Goal: Find specific page/section: Find specific page/section

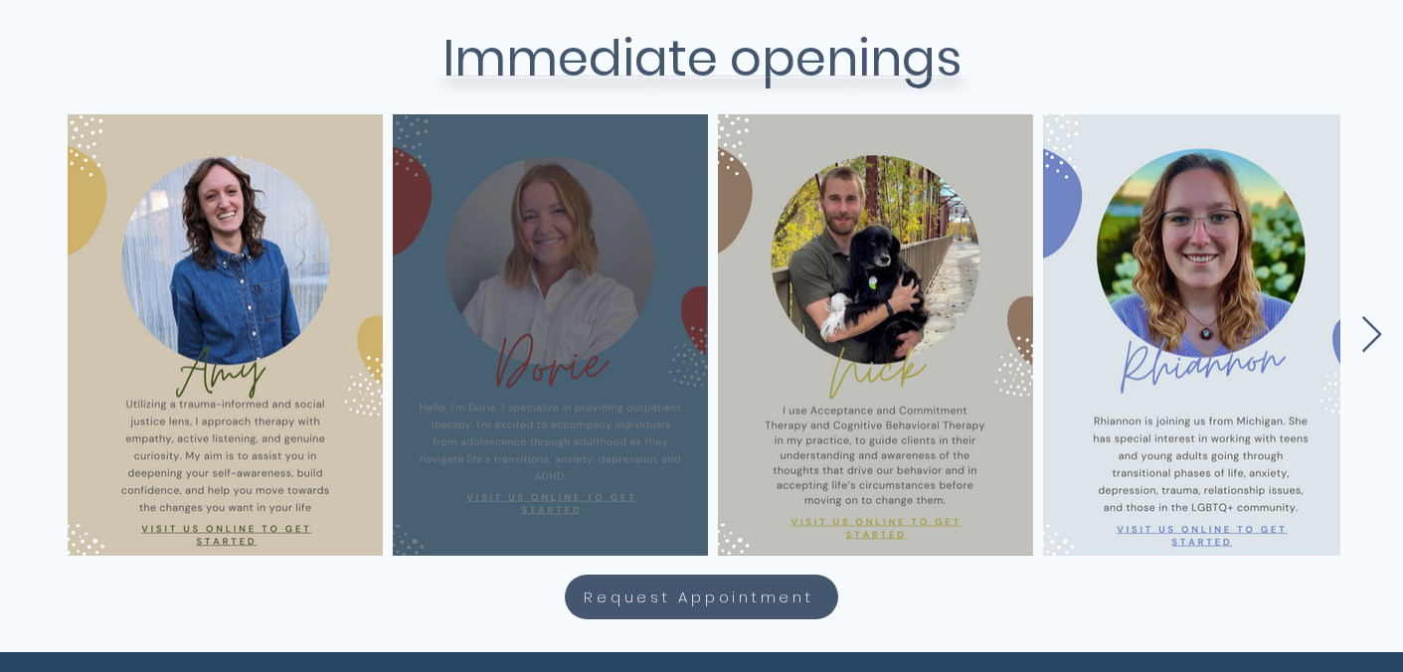
scroll to position [858, 0]
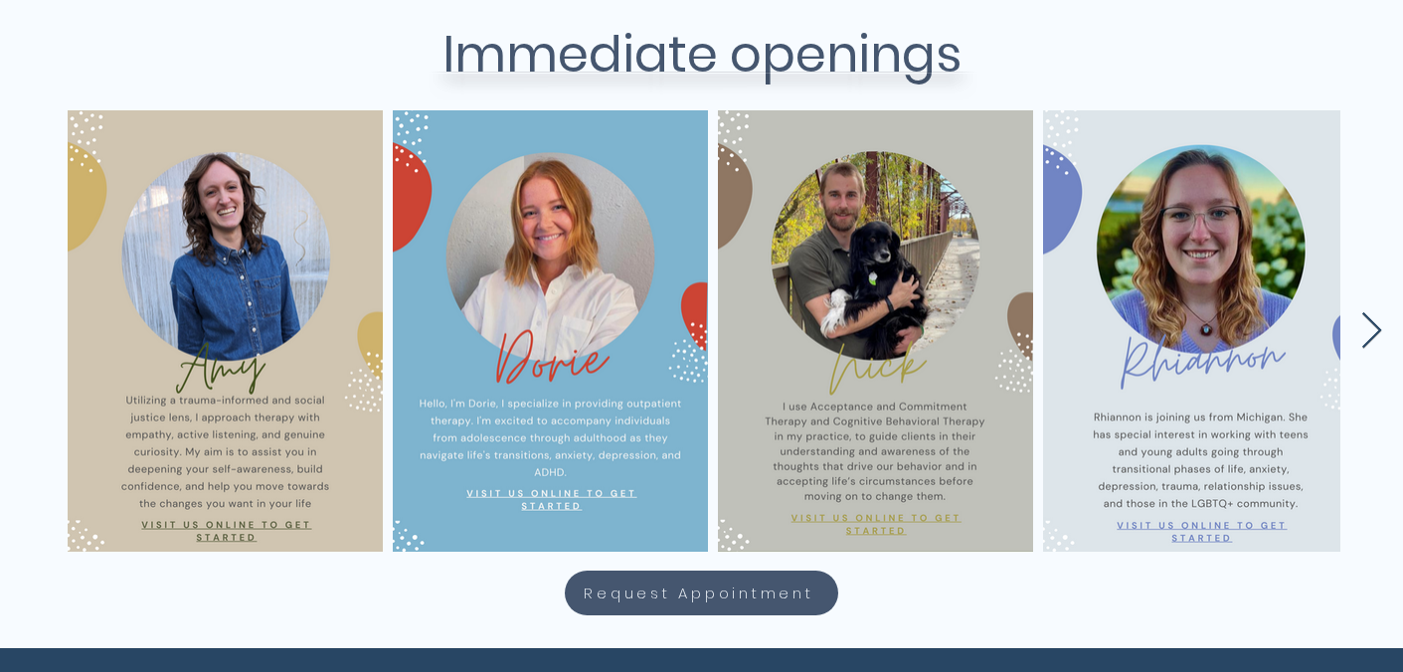
click at [1382, 322] on icon "Next Item" at bounding box center [1371, 331] width 23 height 39
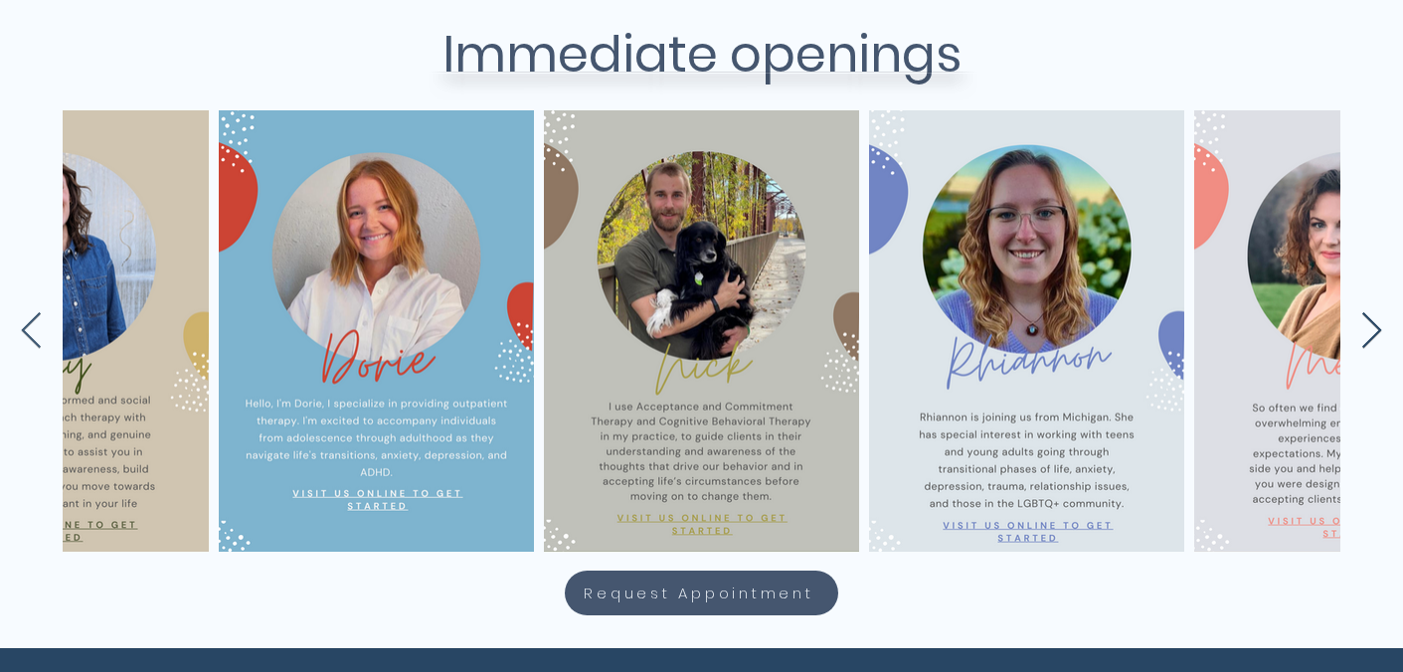
click at [1382, 323] on icon "Next Item" at bounding box center [1371, 331] width 23 height 39
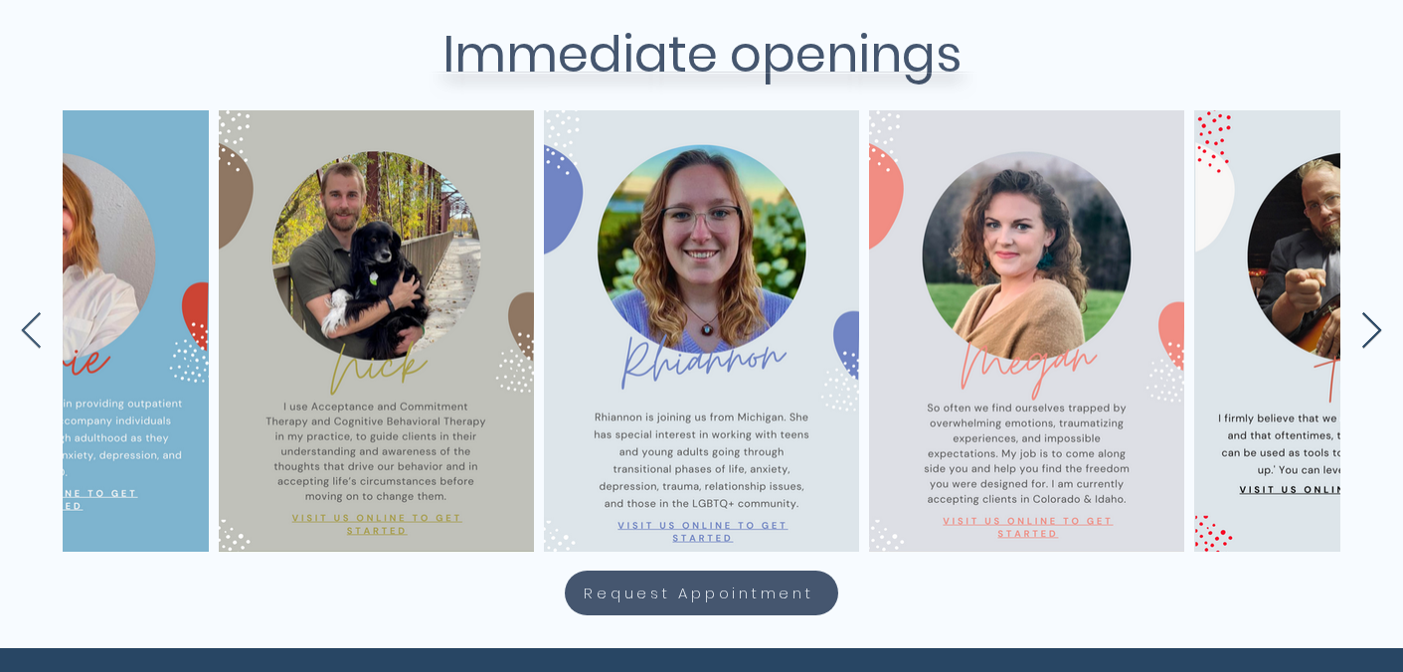
click at [1377, 320] on icon "Next Item" at bounding box center [1371, 331] width 23 height 39
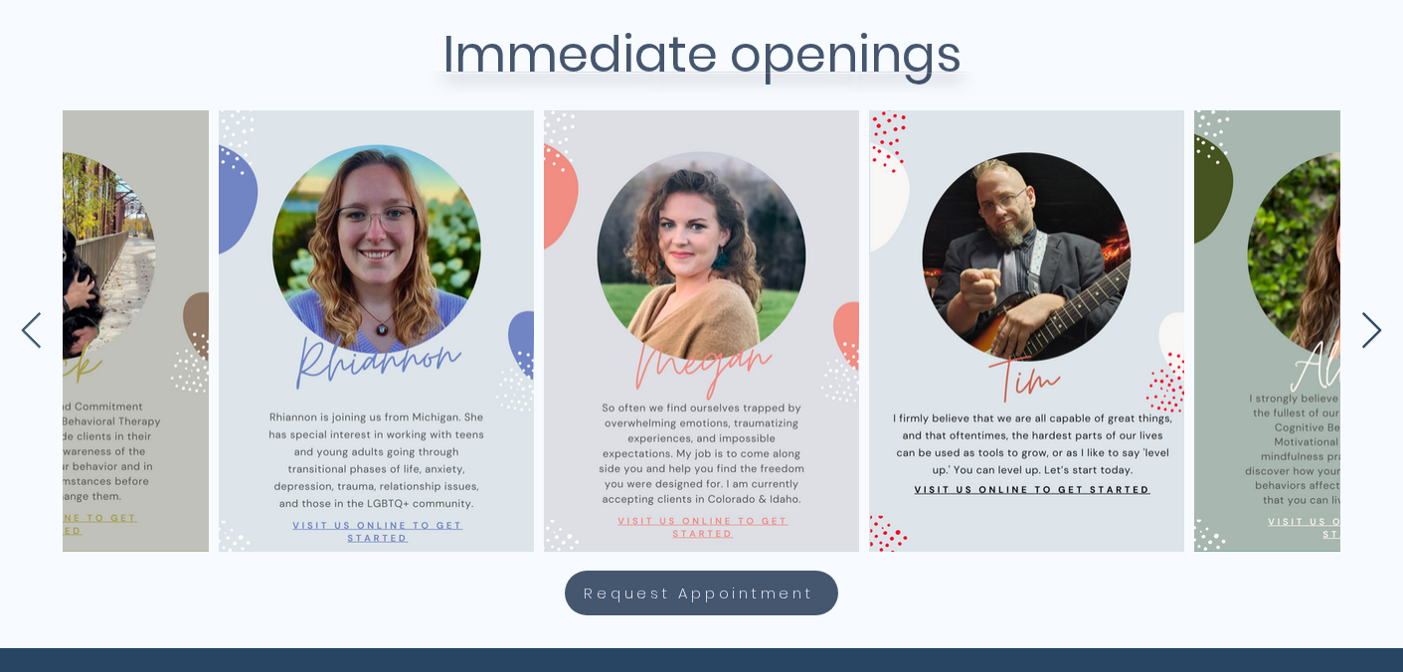
click at [1377, 320] on icon "Next Item" at bounding box center [1371, 331] width 23 height 39
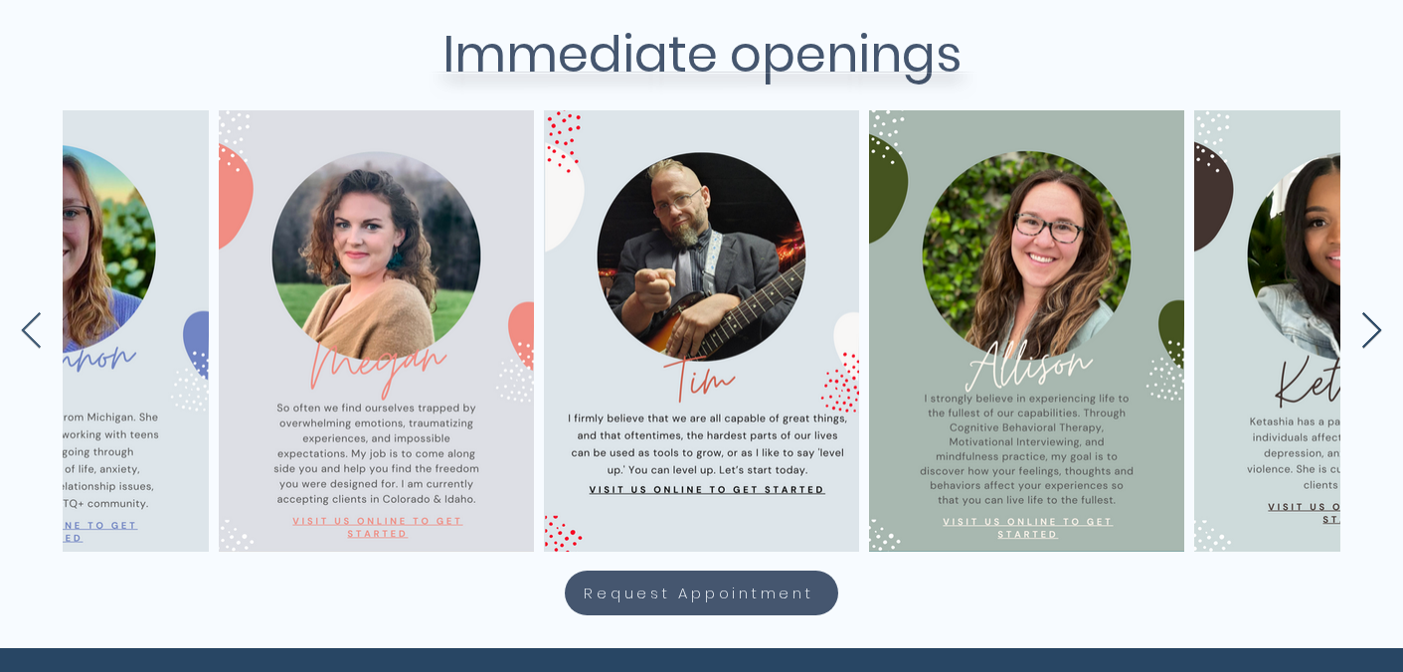
click at [1377, 320] on icon "Next Item" at bounding box center [1371, 331] width 23 height 39
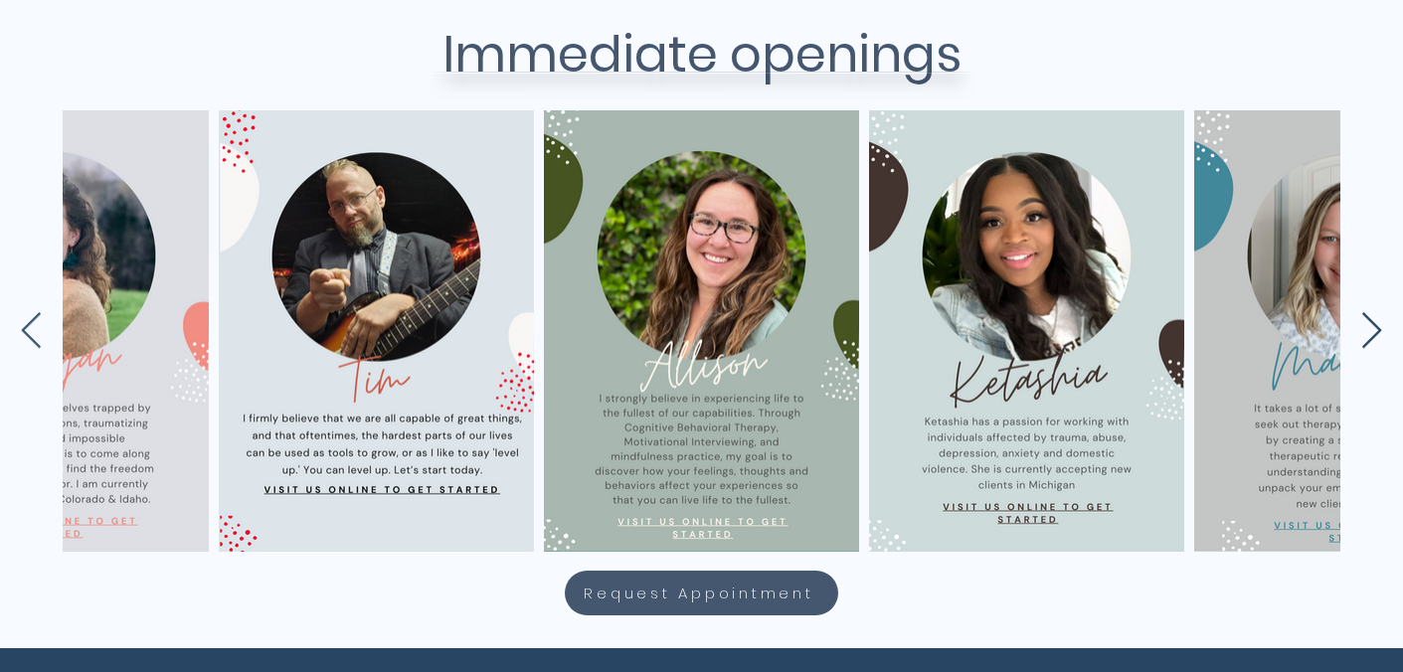
click at [1375, 335] on icon "Next Item" at bounding box center [1371, 331] width 23 height 39
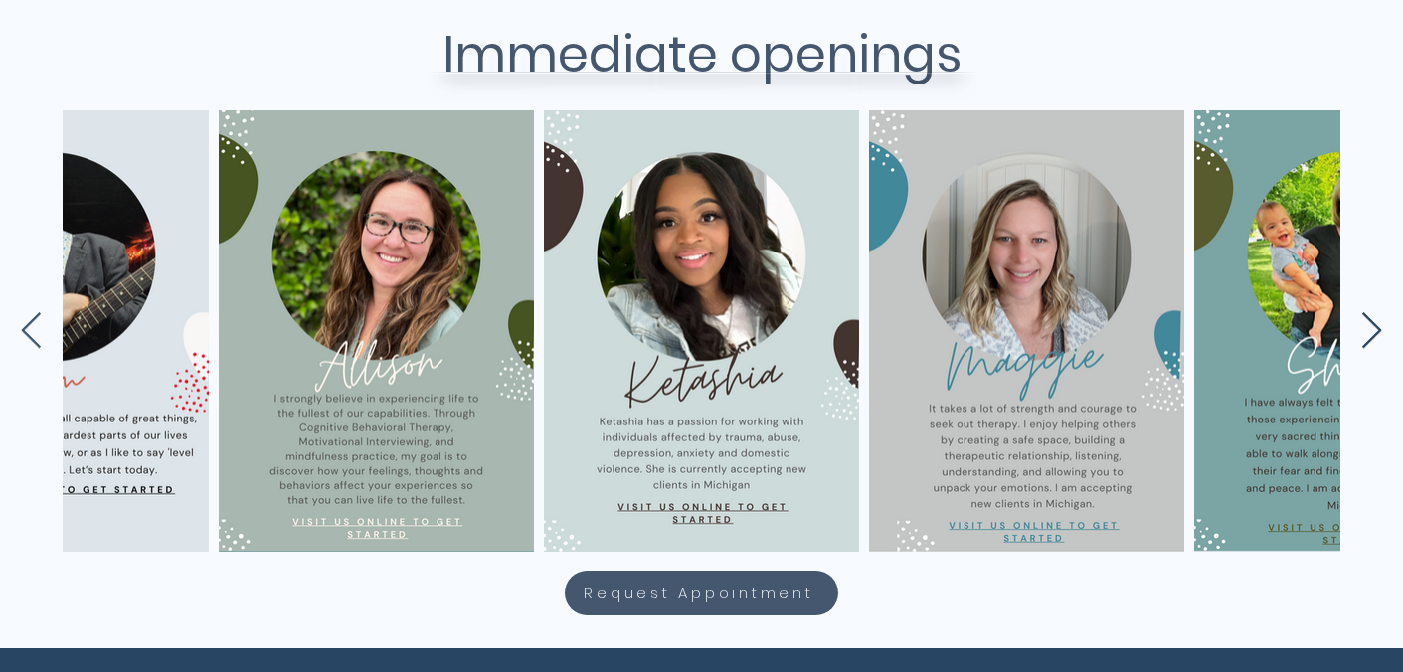
click at [1375, 335] on icon "Next Item" at bounding box center [1371, 331] width 23 height 39
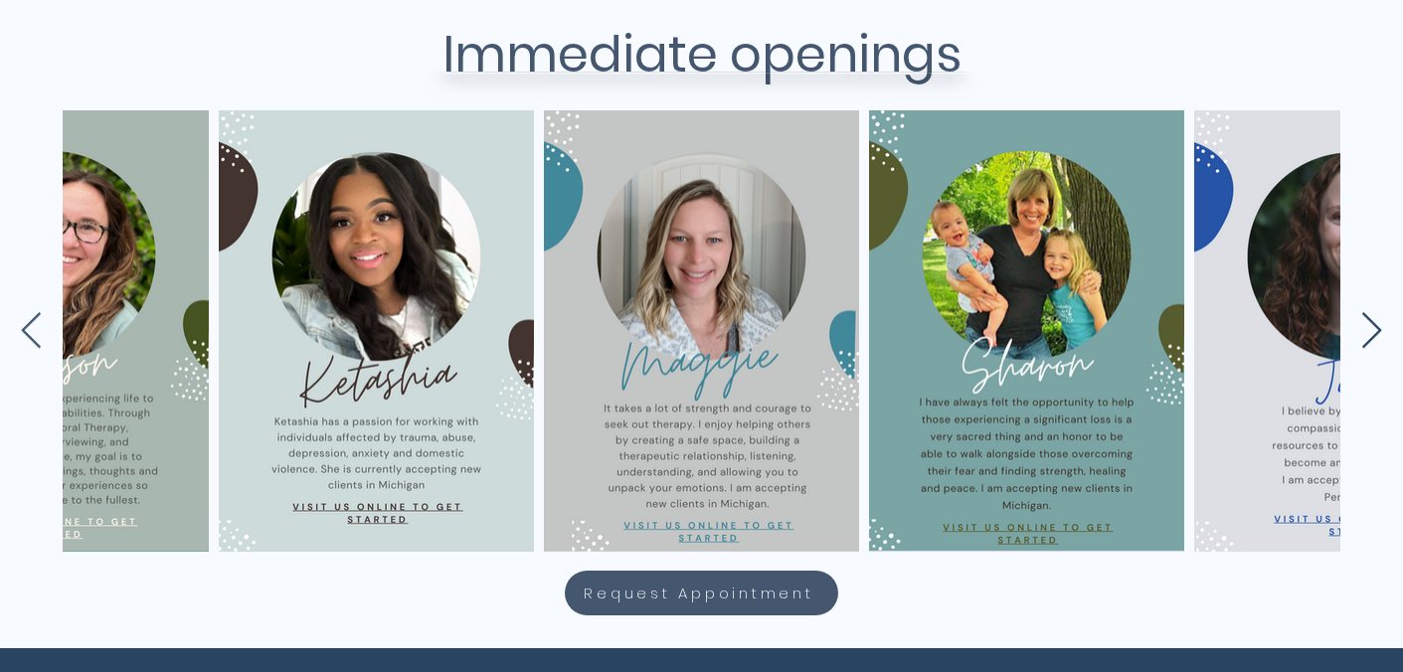
scroll to position [0, 2124]
click at [1375, 335] on icon "Next Item" at bounding box center [1371, 331] width 23 height 39
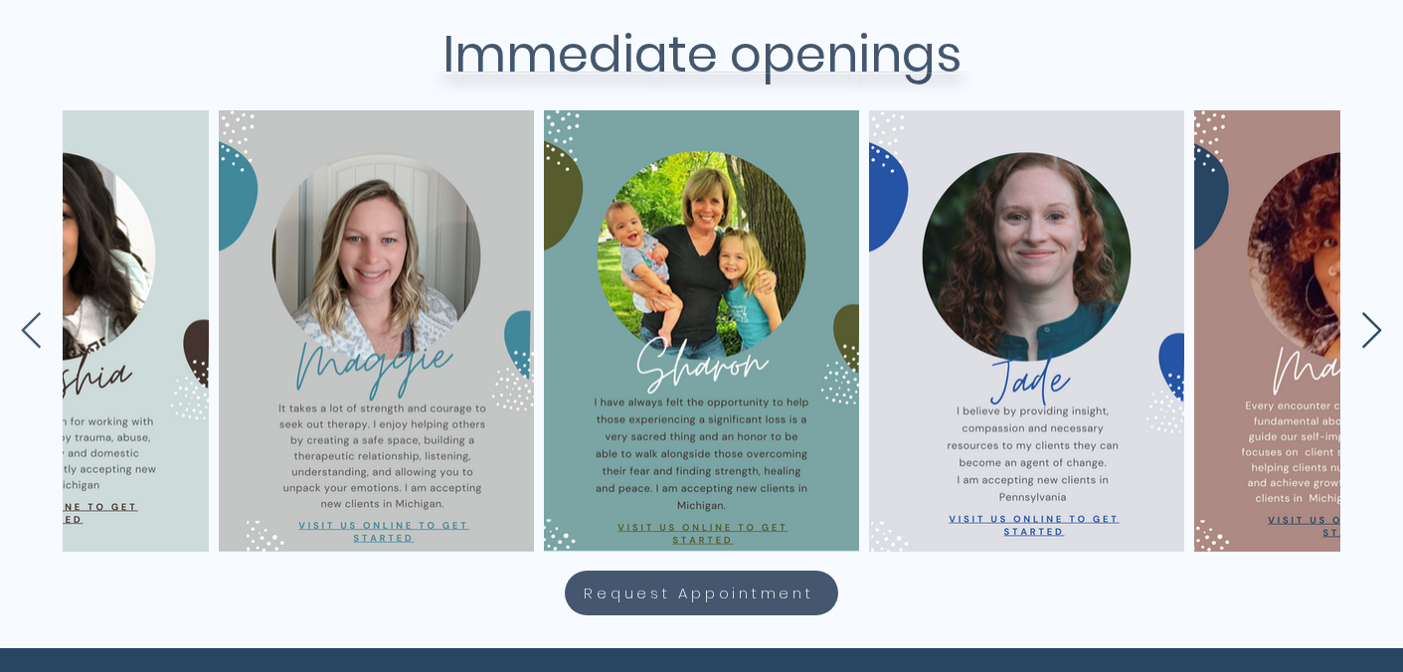
scroll to position [0, 2449]
click at [1375, 335] on icon "Next Item" at bounding box center [1371, 331] width 23 height 39
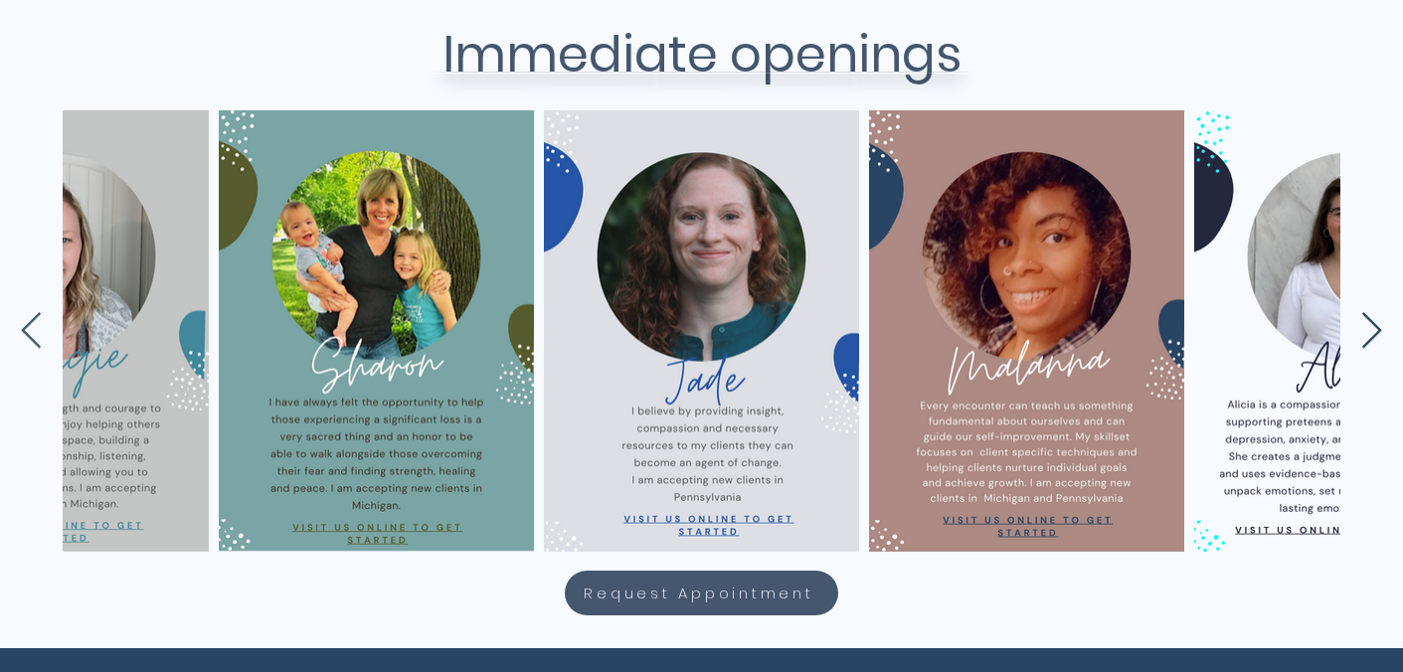
click at [1370, 332] on icon "Next Item" at bounding box center [1371, 331] width 23 height 39
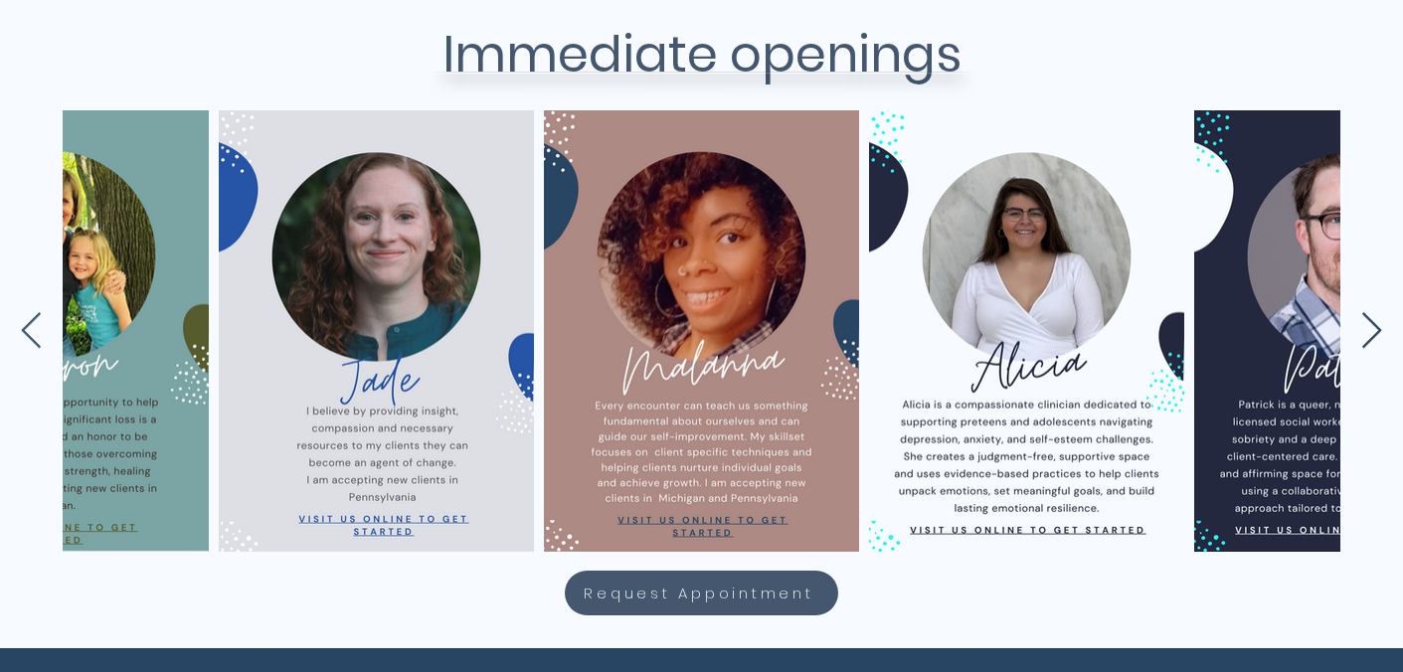
click at [1370, 332] on icon "Next Item" at bounding box center [1371, 331] width 23 height 39
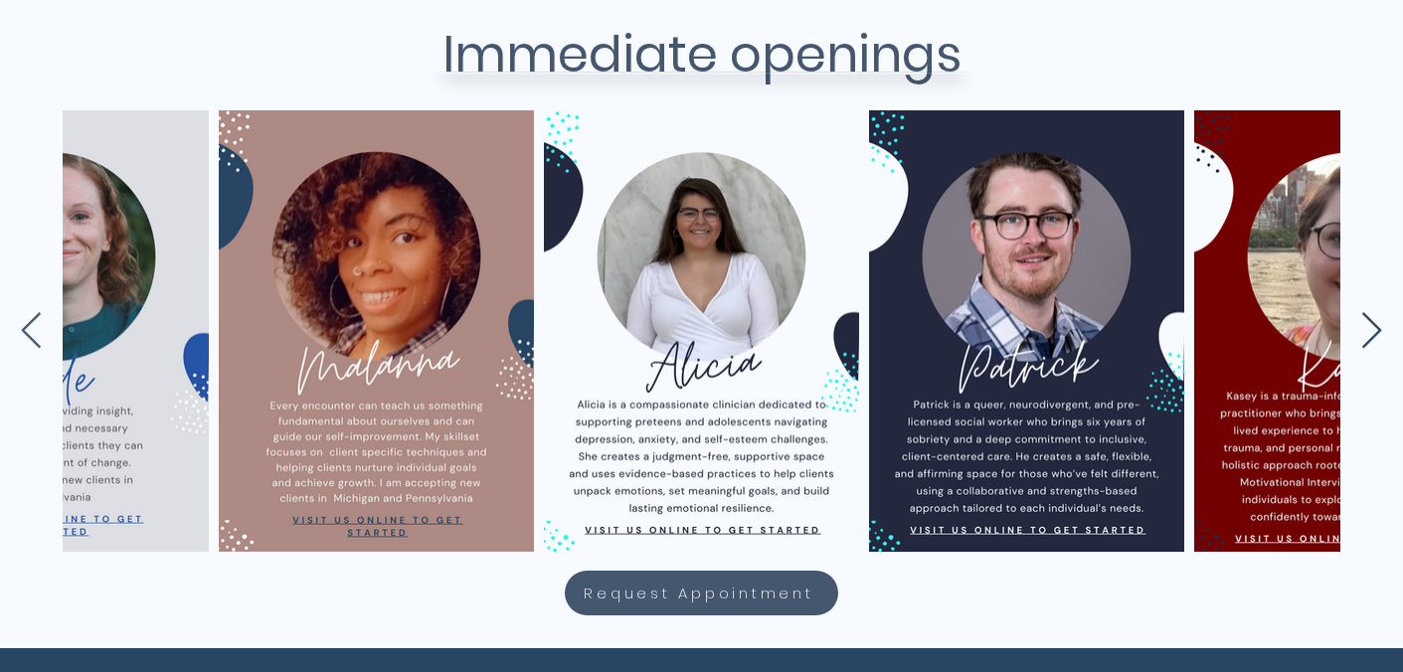
click at [1376, 328] on icon "Next Item" at bounding box center [1371, 331] width 23 height 39
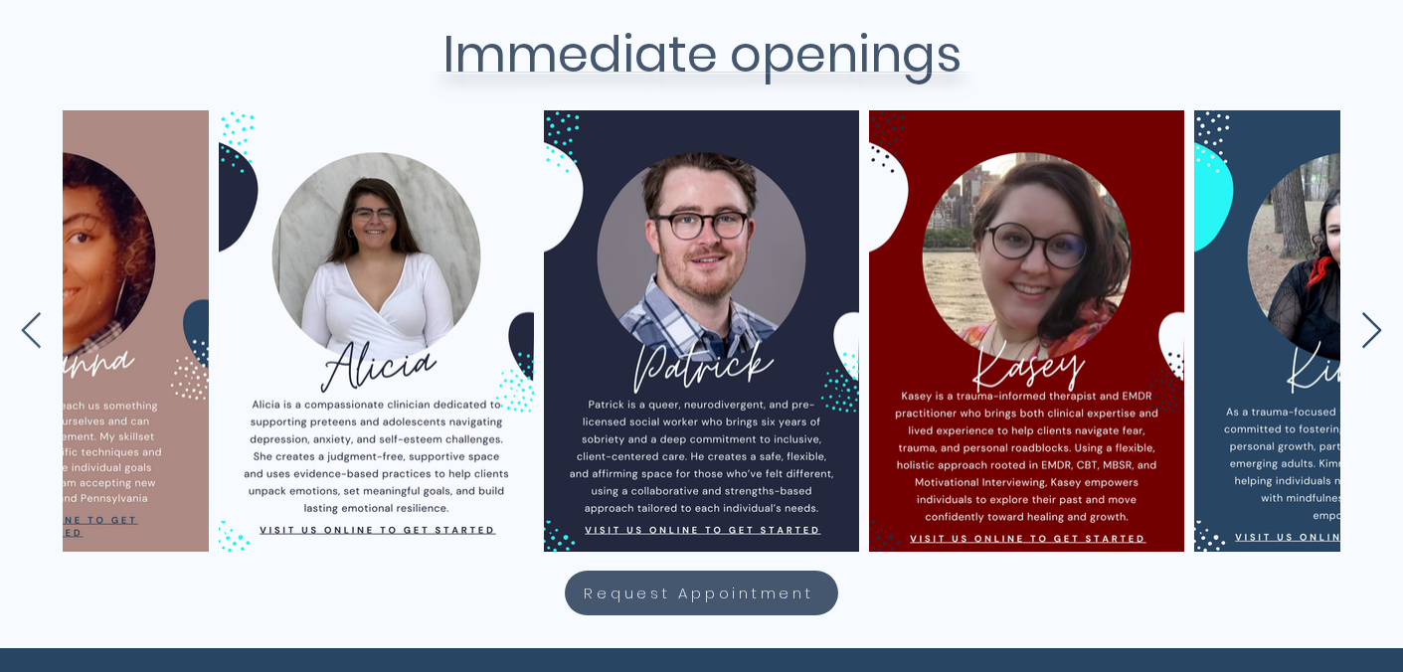
click at [1375, 328] on icon "Next Item" at bounding box center [1371, 331] width 23 height 39
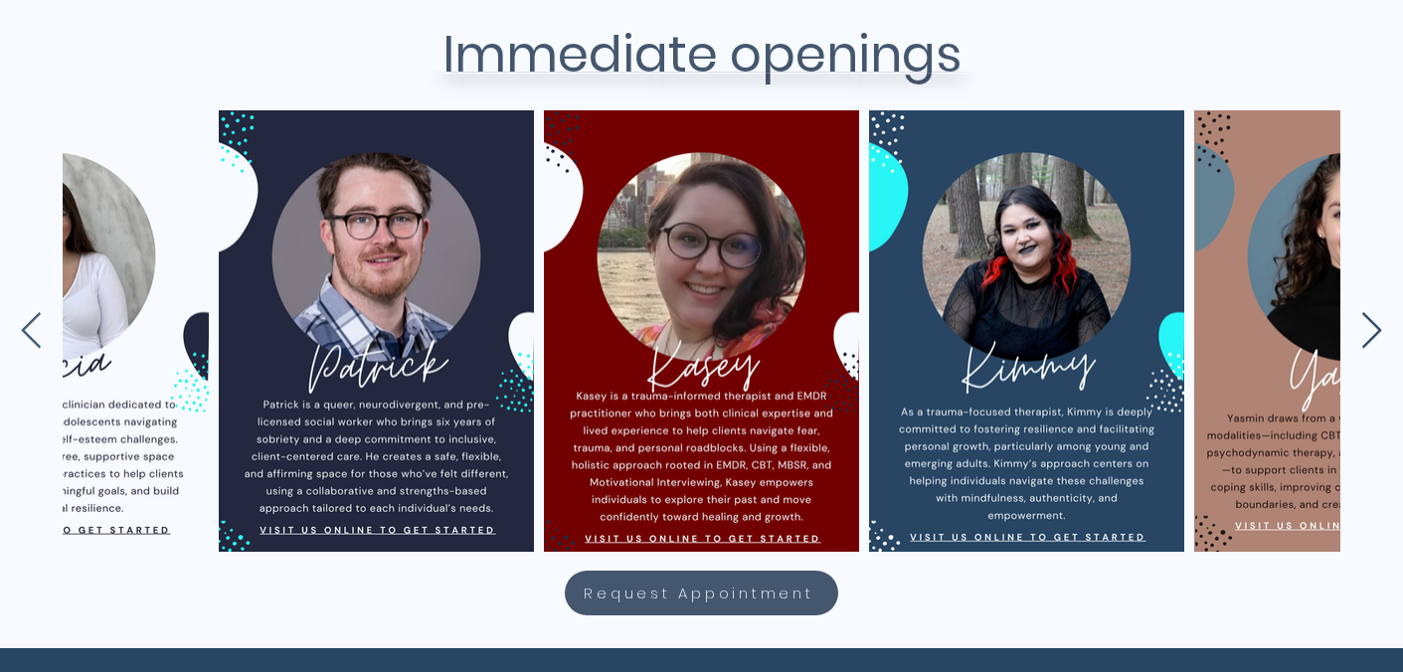
scroll to position [0, 4074]
click at [1375, 328] on icon "Next Item" at bounding box center [1371, 331] width 23 height 39
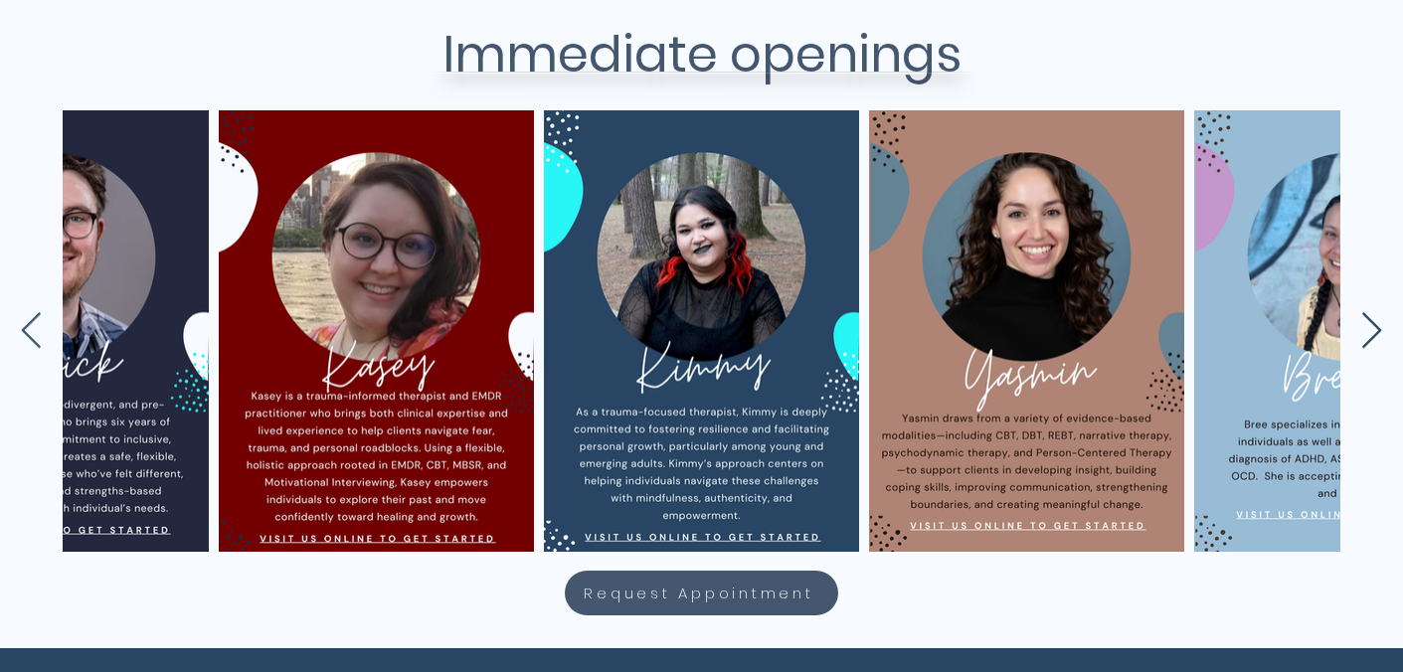
scroll to position [0, 4400]
click at [1375, 328] on icon "Next Item" at bounding box center [1371, 331] width 23 height 39
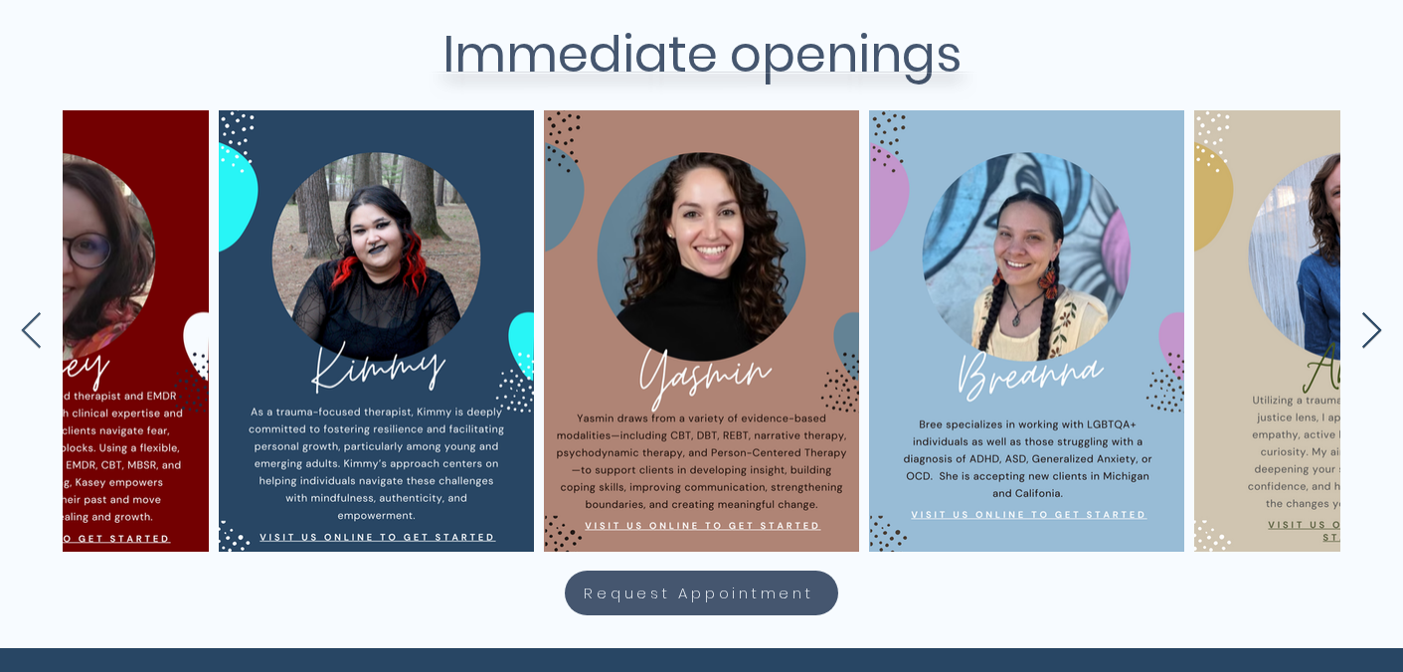
scroll to position [0, 4725]
click at [1375, 328] on icon "Next Item" at bounding box center [1371, 331] width 23 height 39
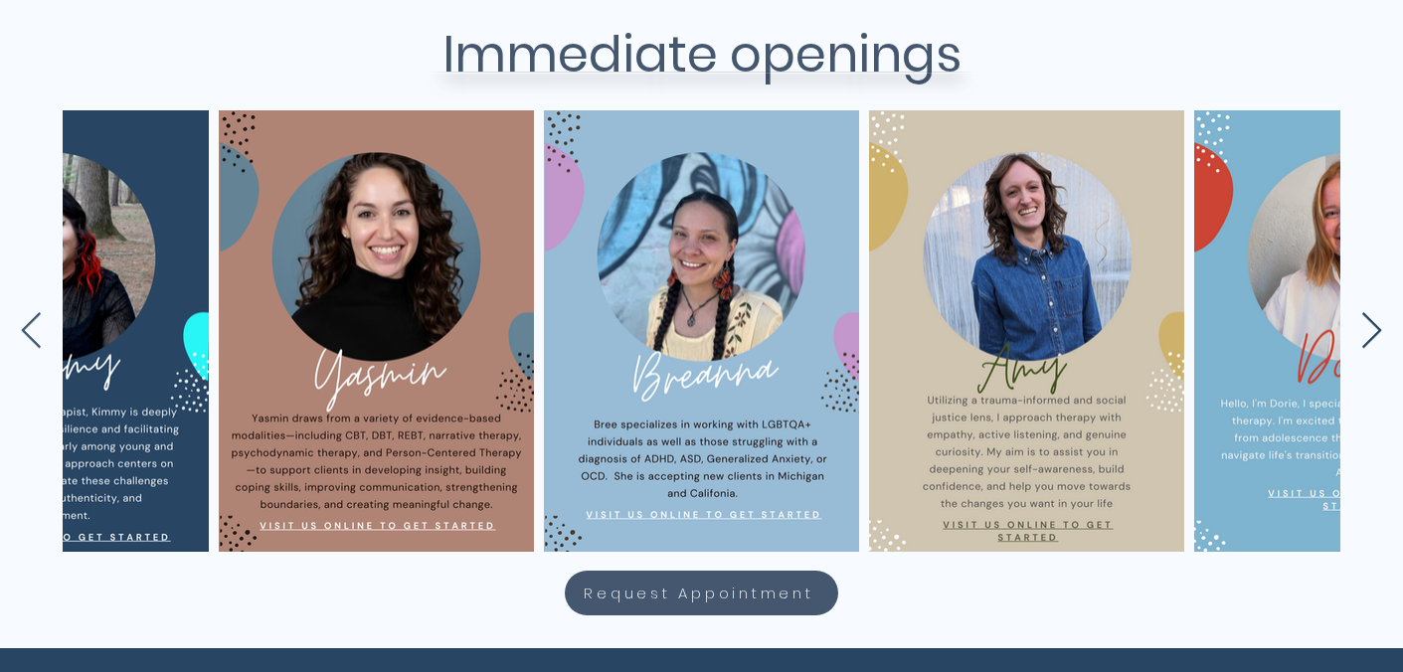
scroll to position [0, 5050]
click at [1375, 328] on icon "Next Item" at bounding box center [1371, 331] width 23 height 39
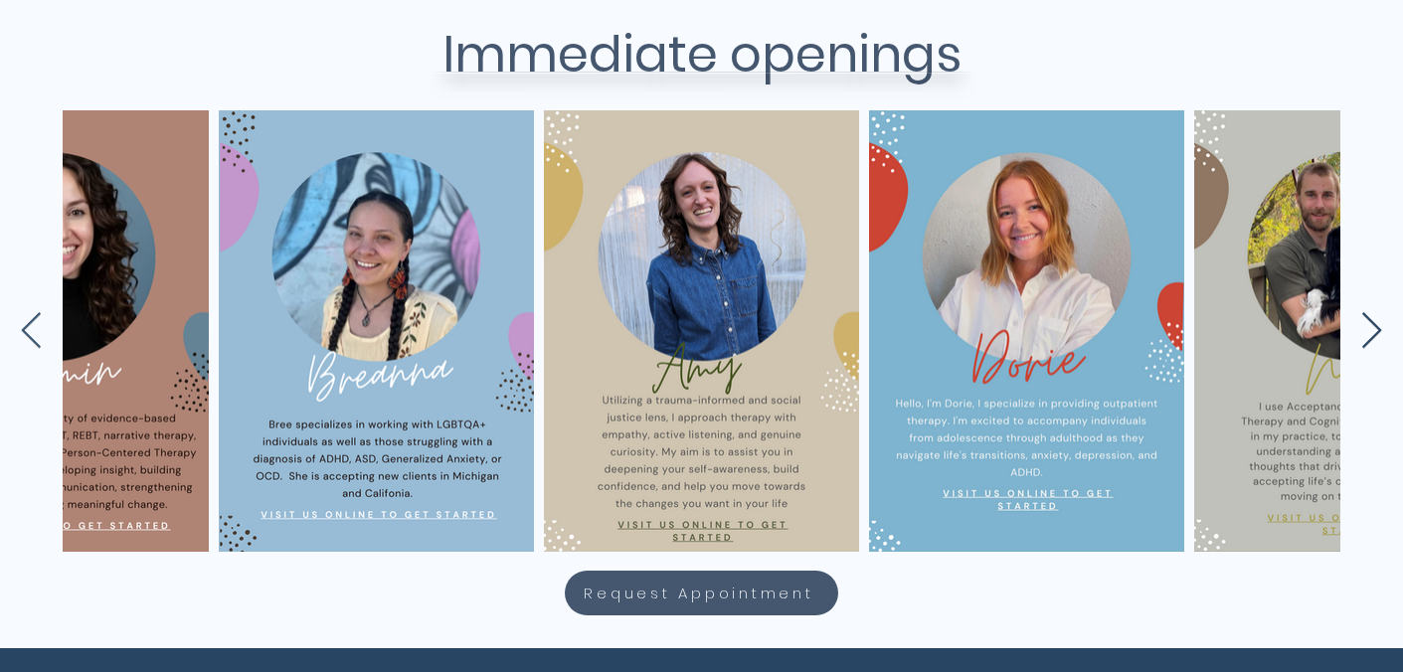
click at [1375, 328] on icon "Next Item" at bounding box center [1371, 331] width 23 height 39
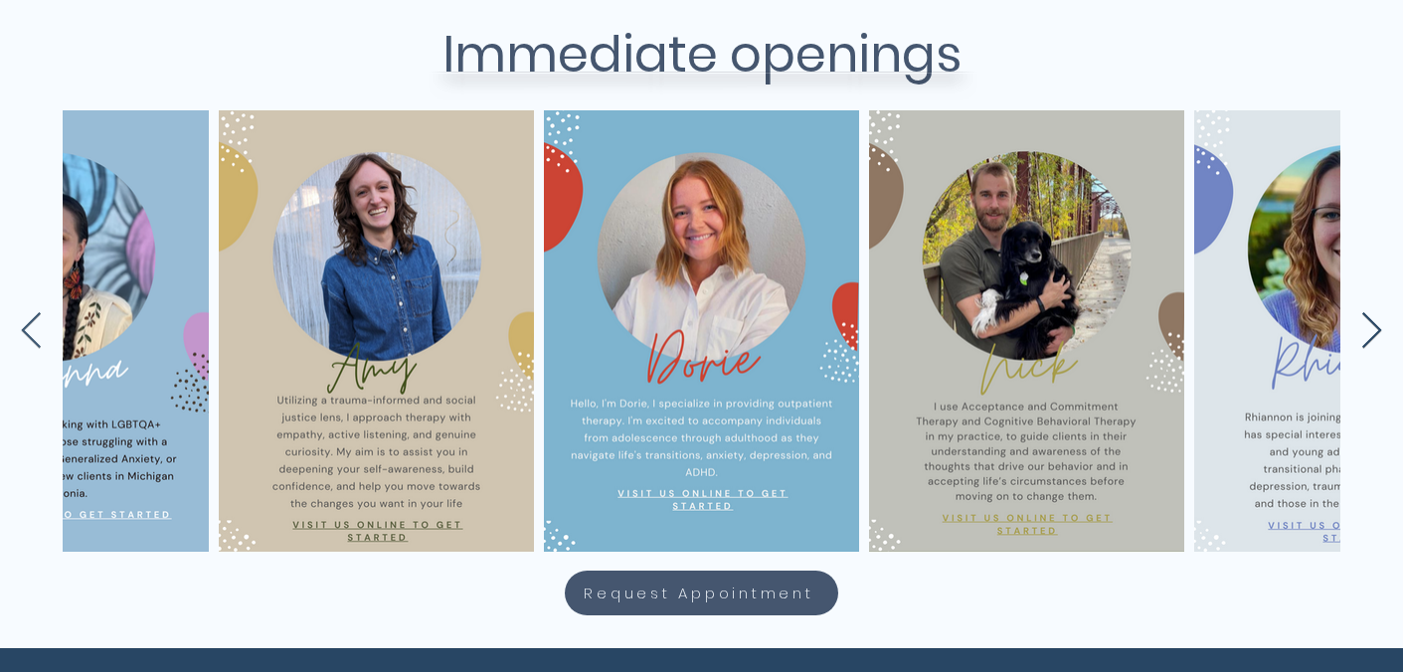
click at [1375, 328] on icon "Next Item" at bounding box center [1371, 331] width 23 height 39
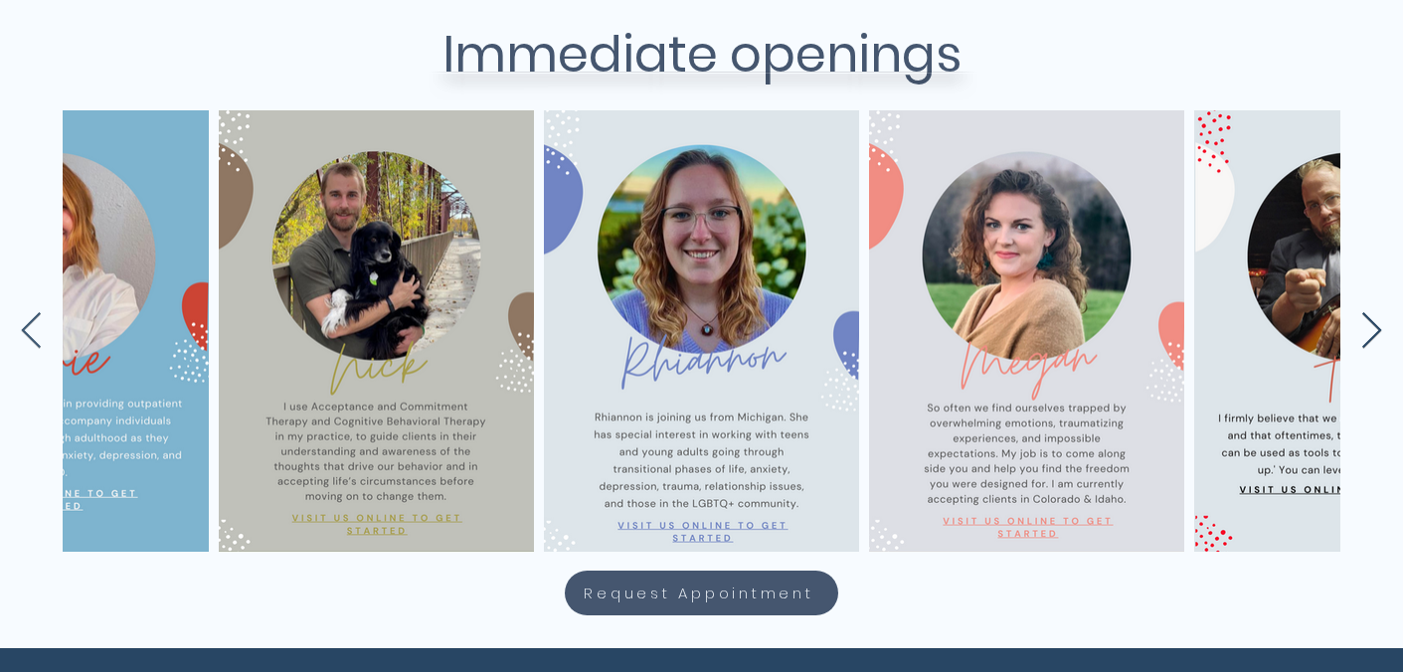
click at [1375, 328] on icon "Next Item" at bounding box center [1371, 331] width 23 height 39
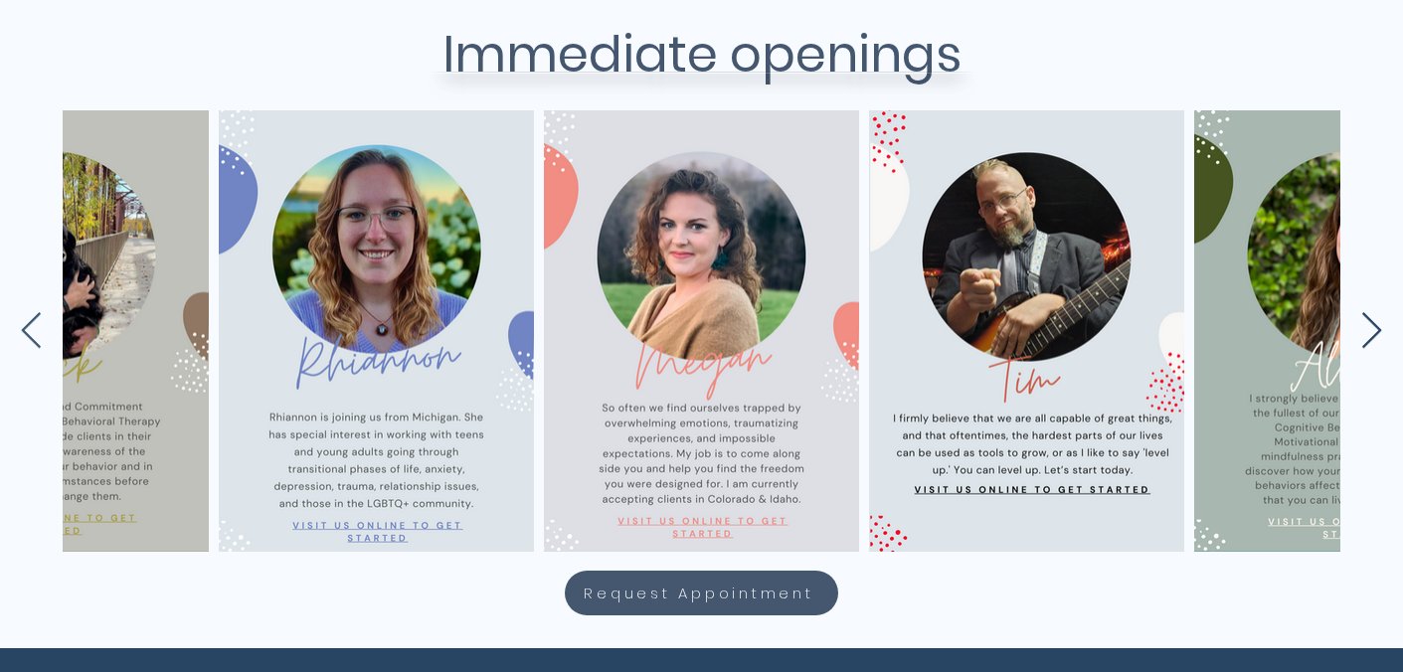
click at [1375, 328] on icon "Next Item" at bounding box center [1371, 331] width 23 height 39
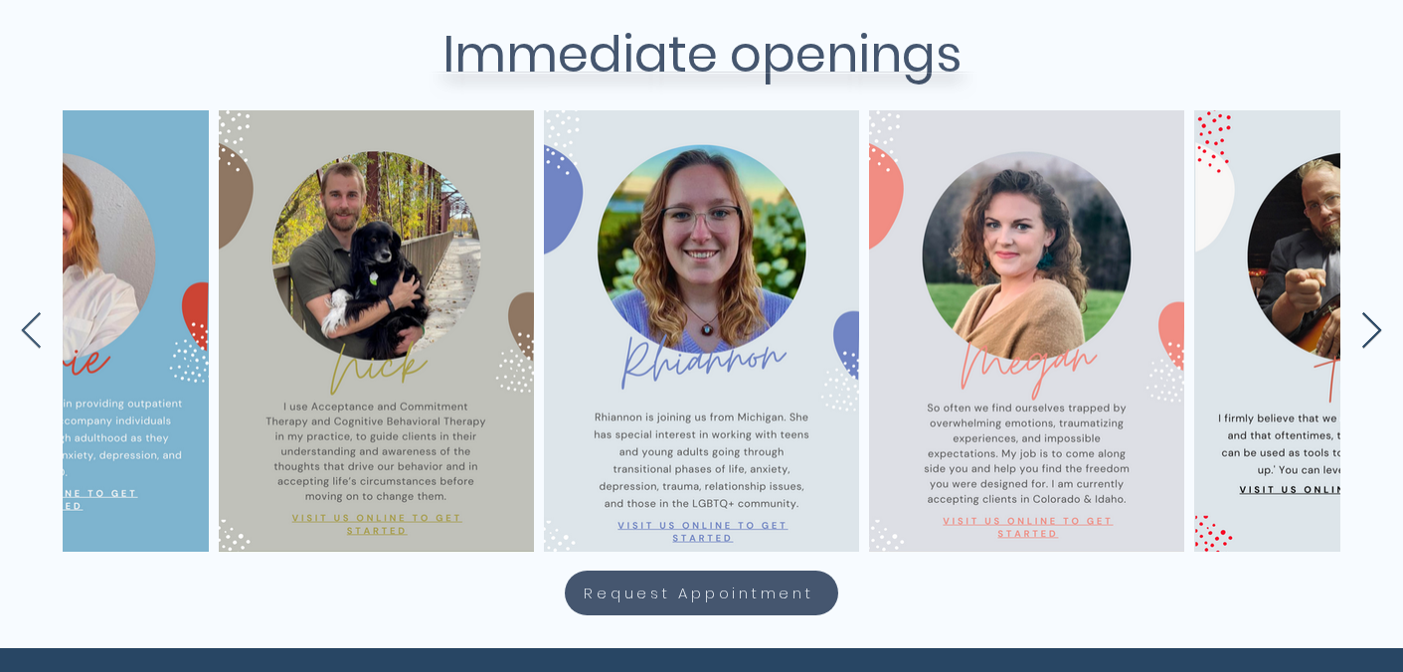
scroll to position [0, 6675]
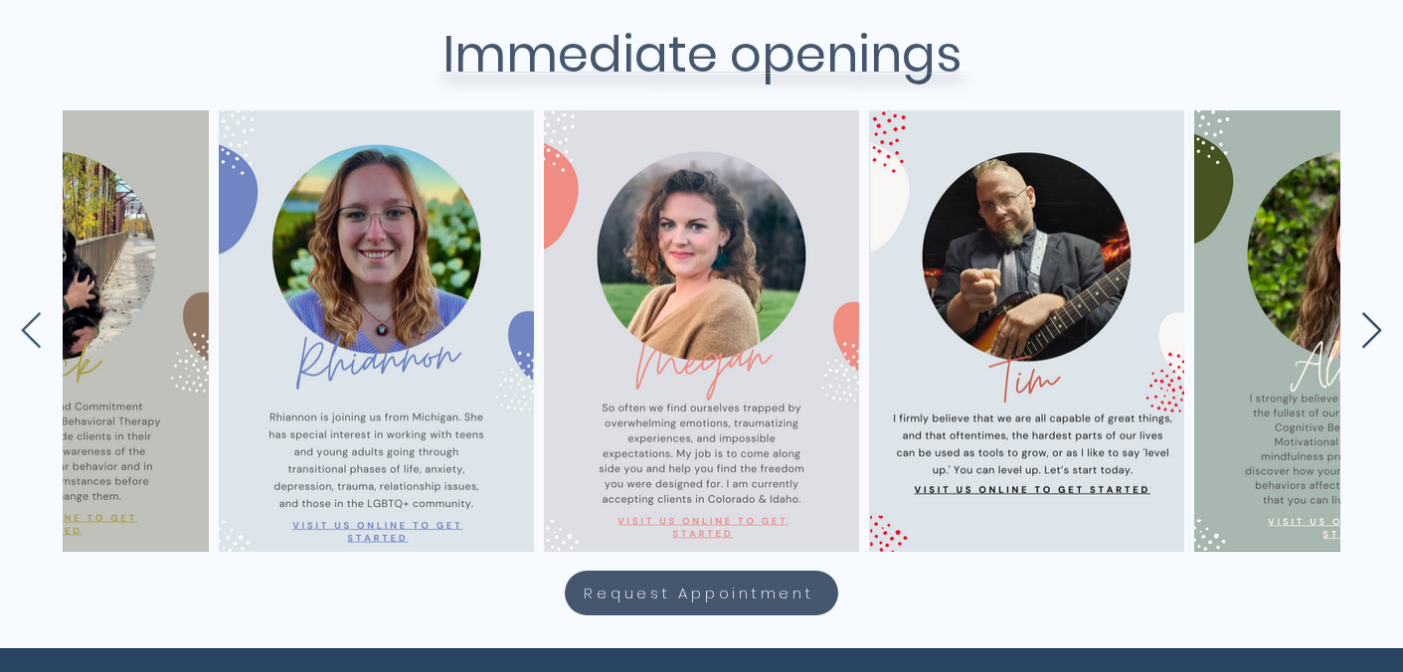
click at [1375, 328] on icon "Next Item" at bounding box center [1371, 331] width 23 height 39
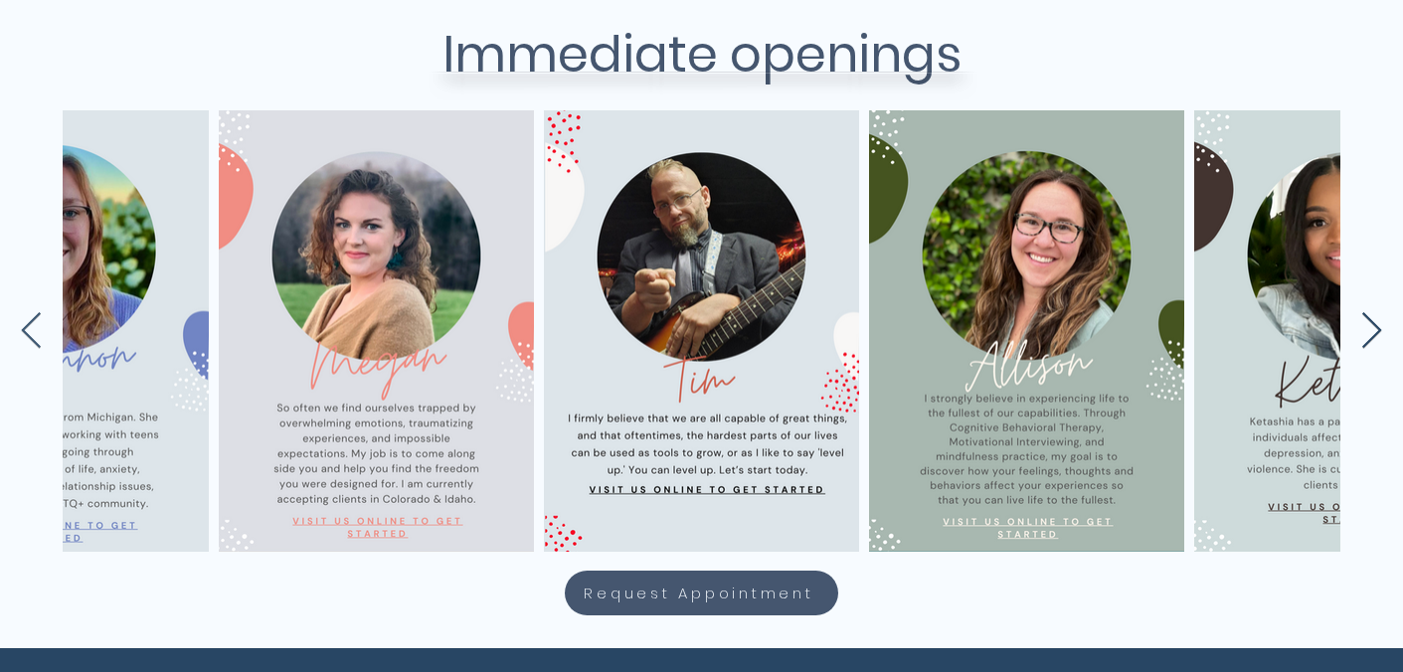
click at [1375, 328] on icon "Next Item" at bounding box center [1371, 331] width 23 height 39
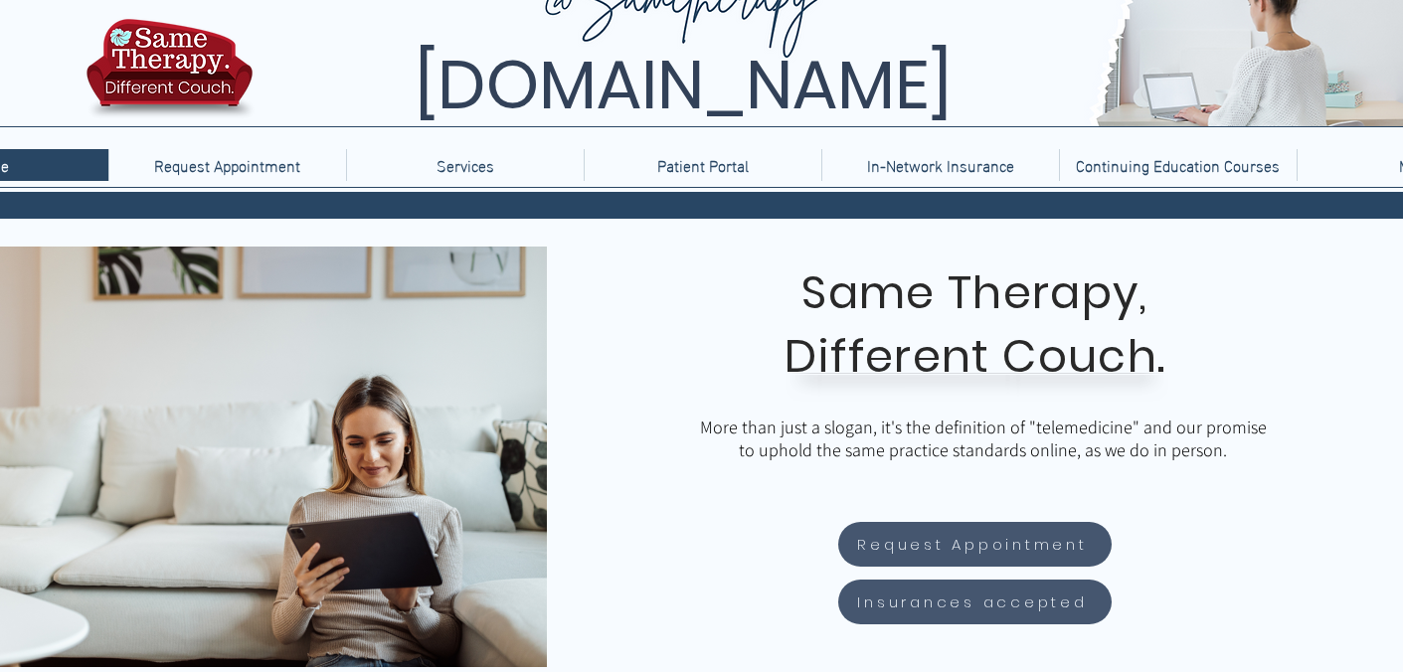
scroll to position [0, 0]
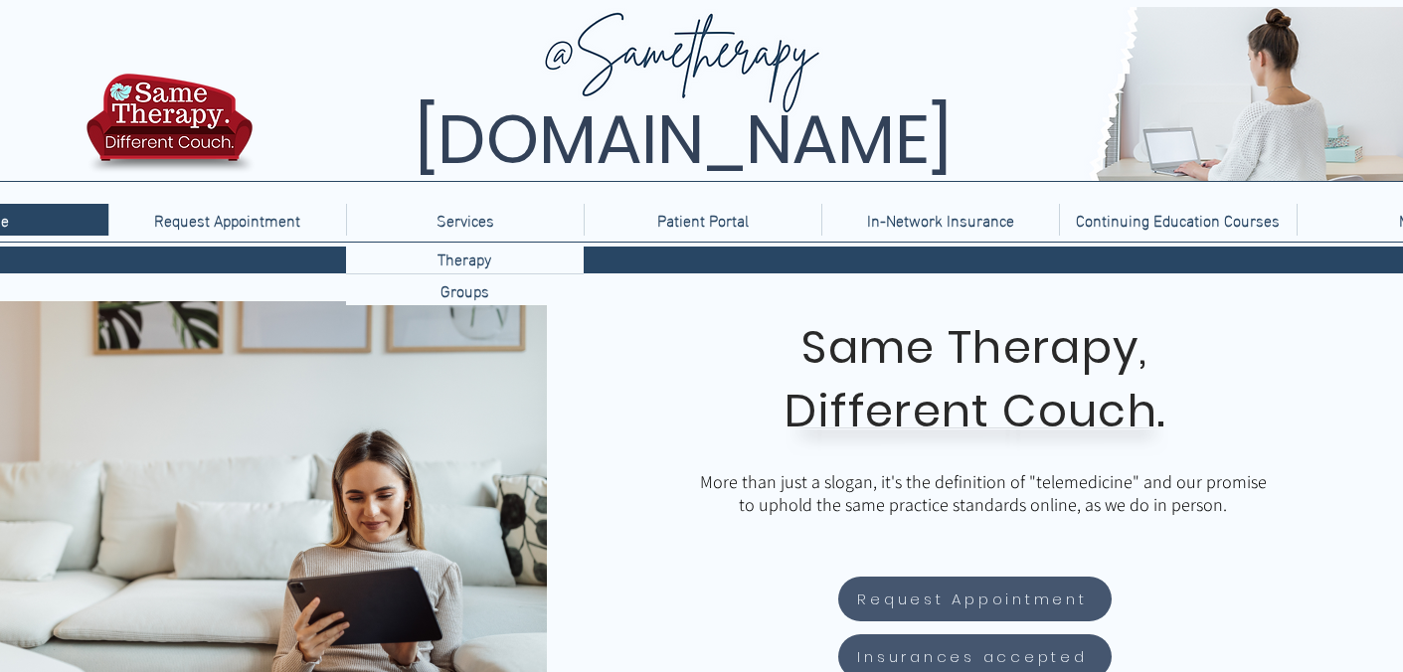
click at [553, 227] on div "Services" at bounding box center [465, 220] width 227 height 32
click at [506, 260] on div "Therapy" at bounding box center [465, 258] width 238 height 31
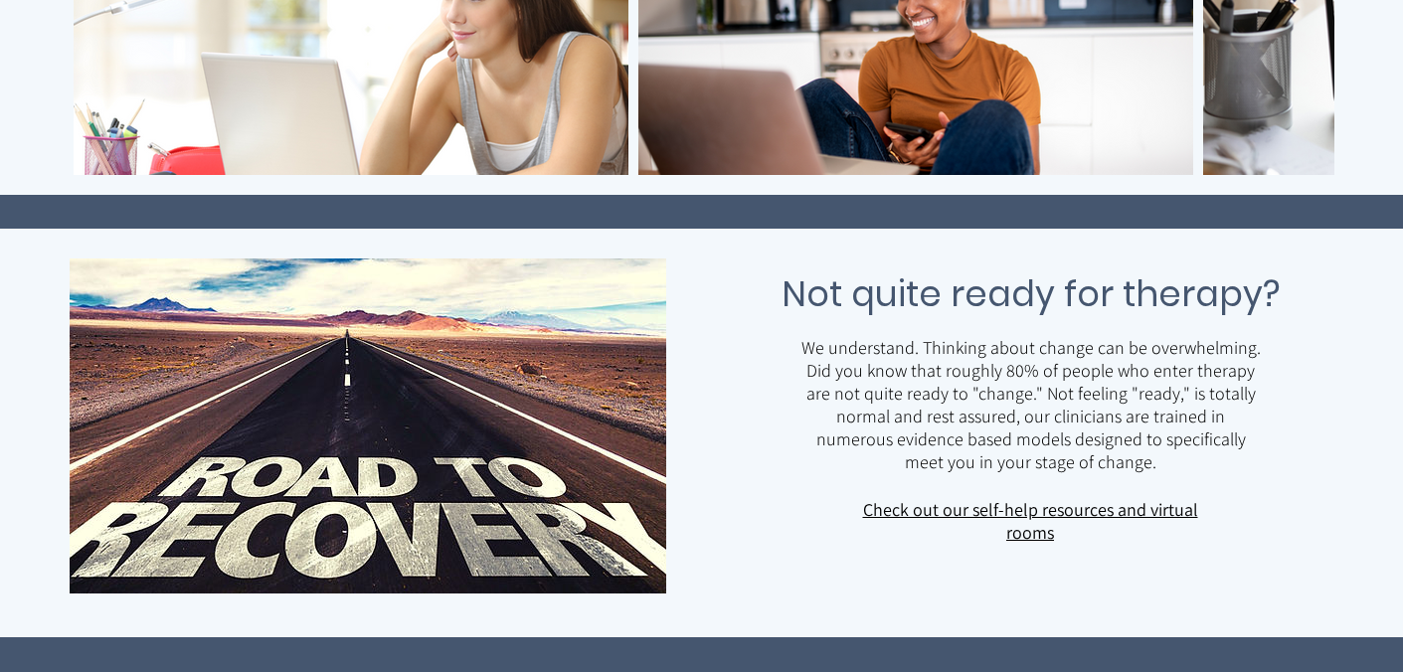
scroll to position [1238, 0]
